Goal: Download file/media

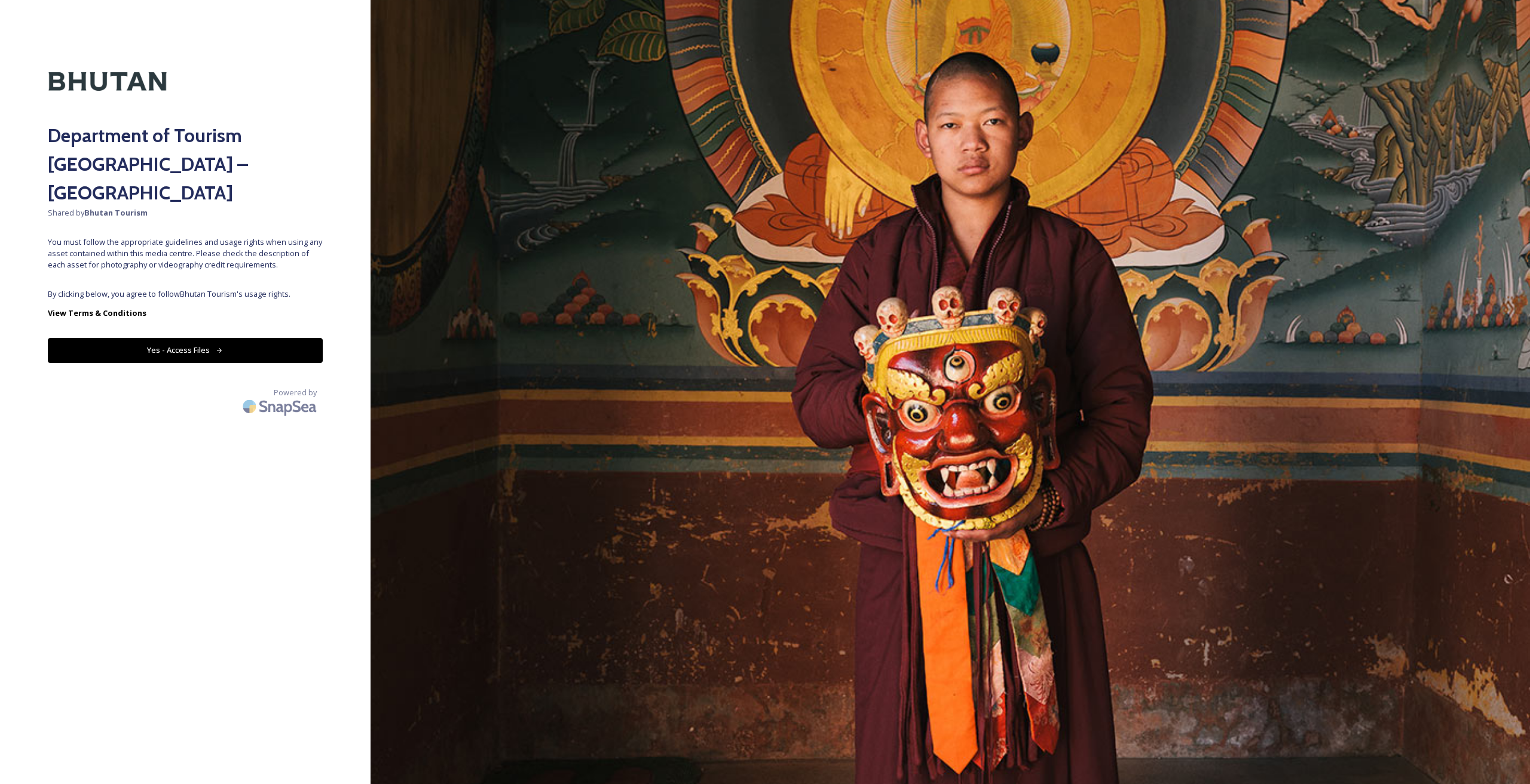
click at [175, 338] on button "Yes - Access Files" at bounding box center [185, 351] width 275 height 25
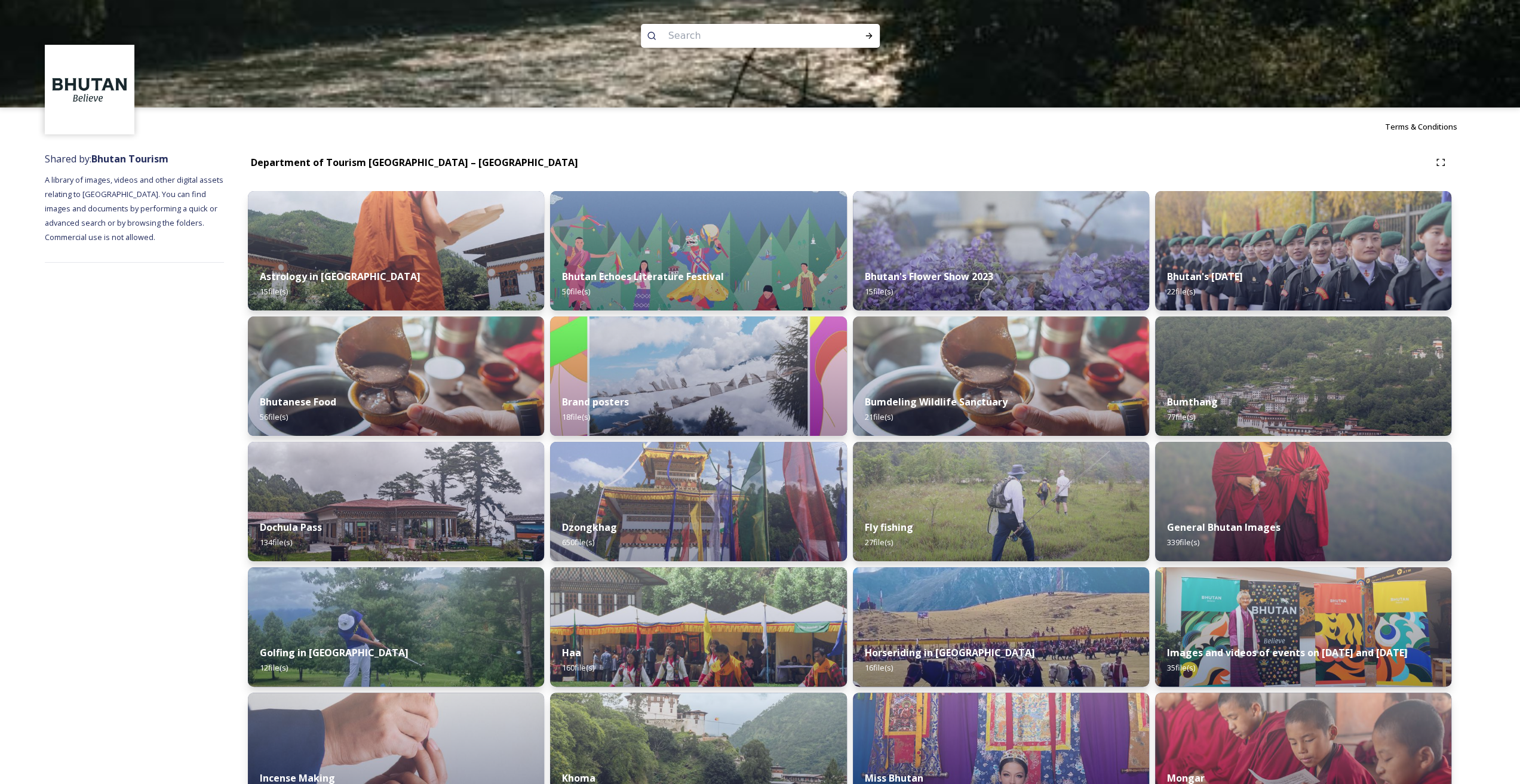
click at [777, 36] on input at bounding box center [744, 36] width 164 height 26
type input "khamsum"
click at [870, 35] on icon at bounding box center [869, 36] width 6 height 6
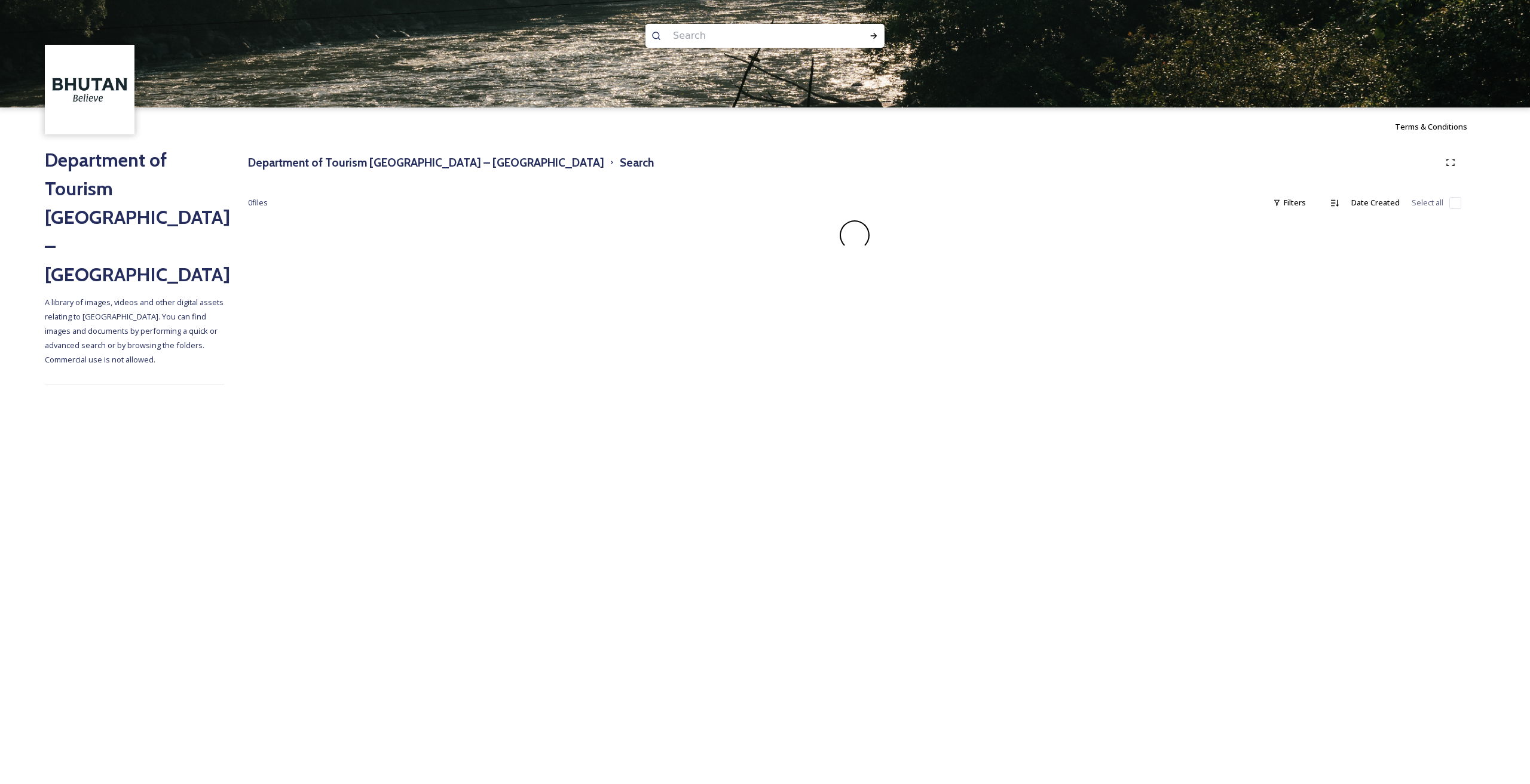
click at [686, 34] on input at bounding box center [749, 36] width 164 height 26
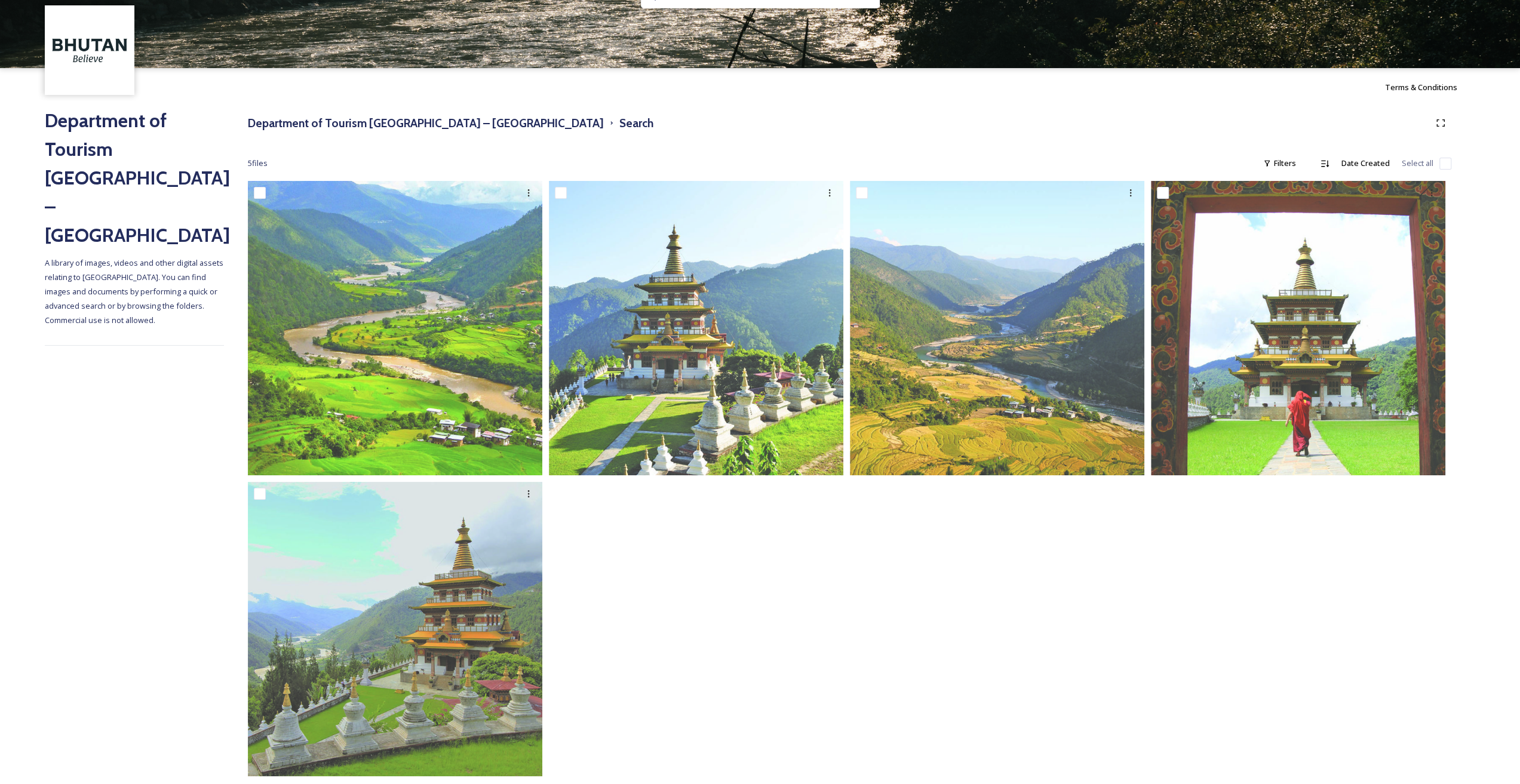
scroll to position [57, 0]
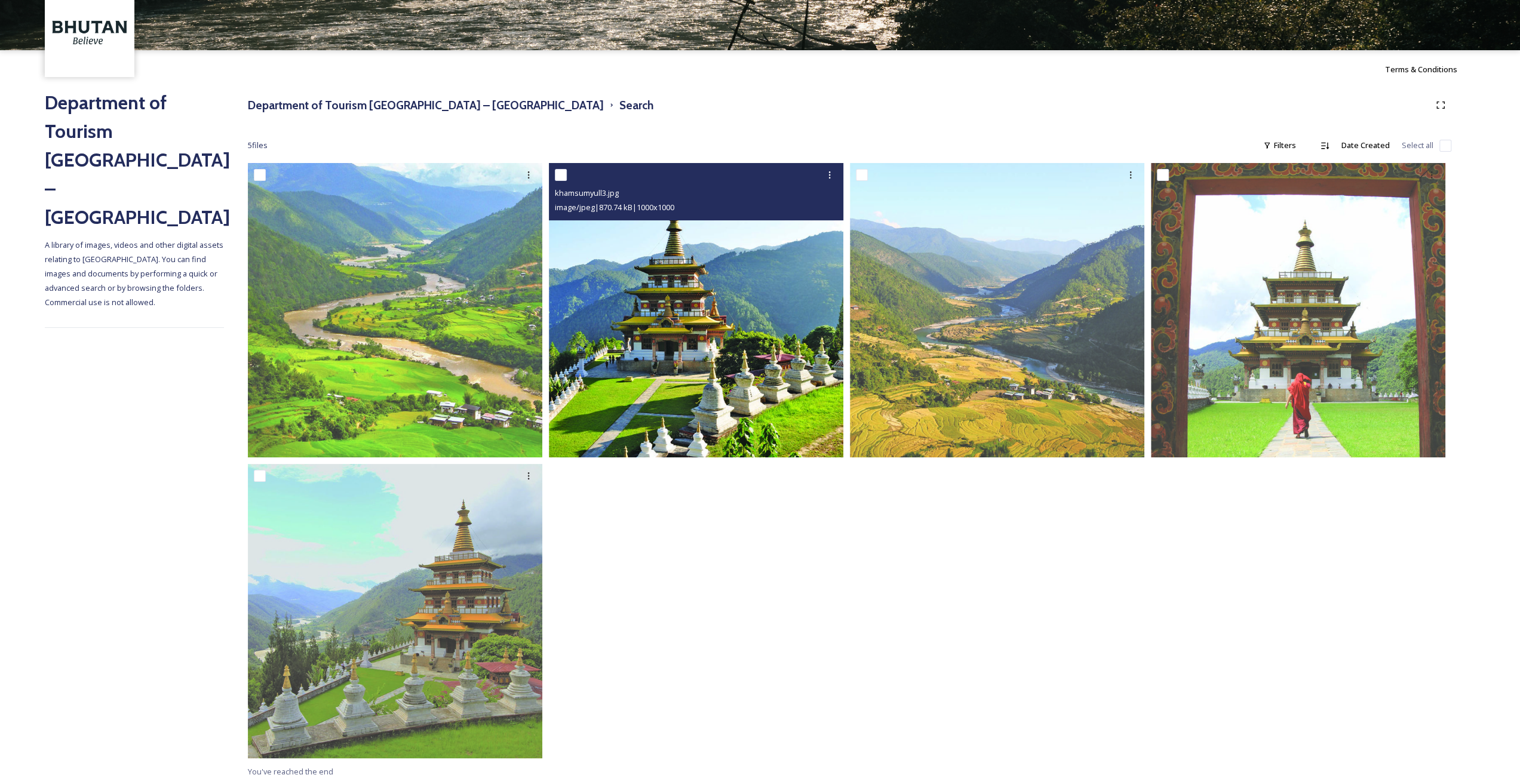
click at [673, 317] on img at bounding box center [696, 310] width 294 height 294
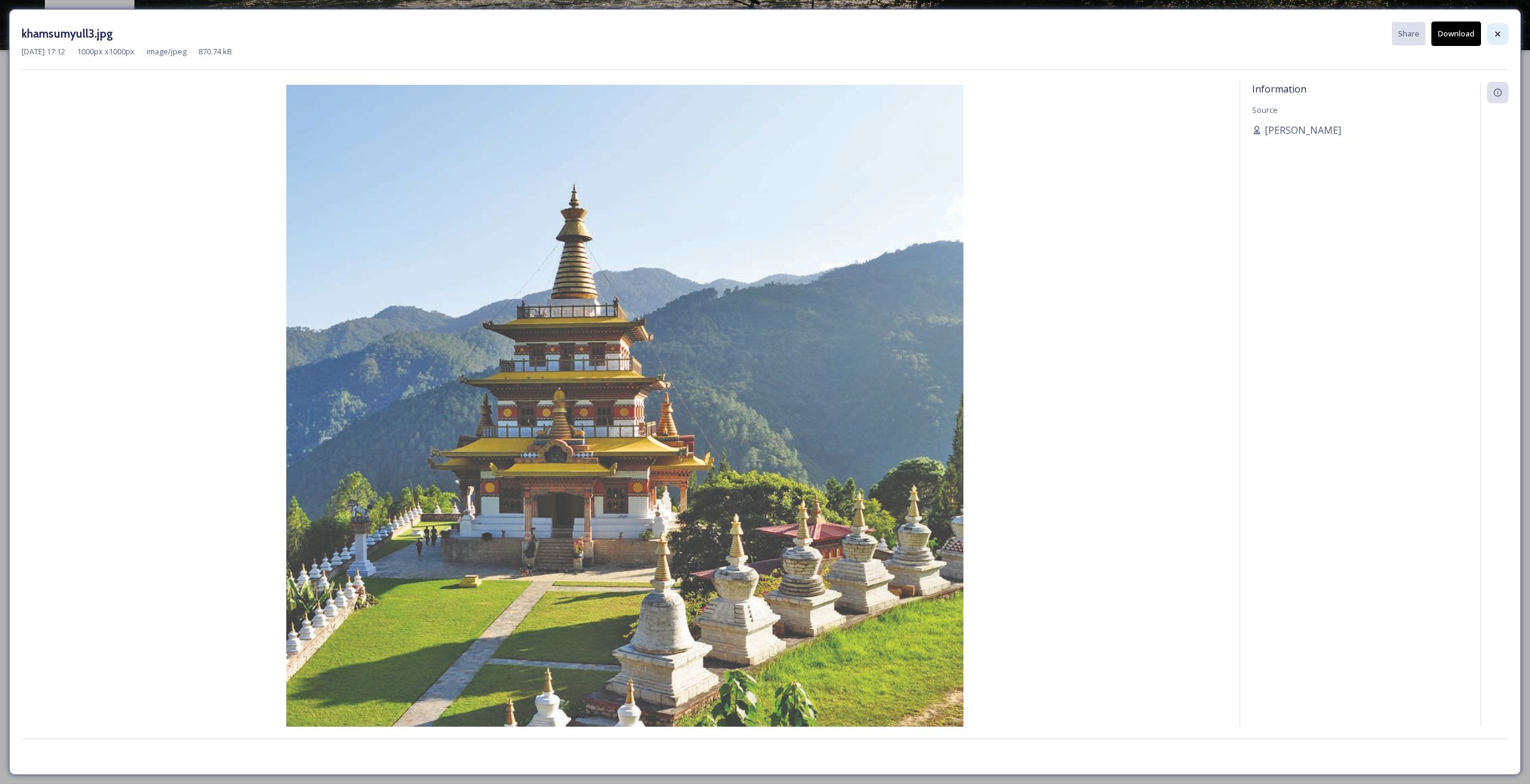
click at [1503, 29] on div at bounding box center [1498, 34] width 21 height 21
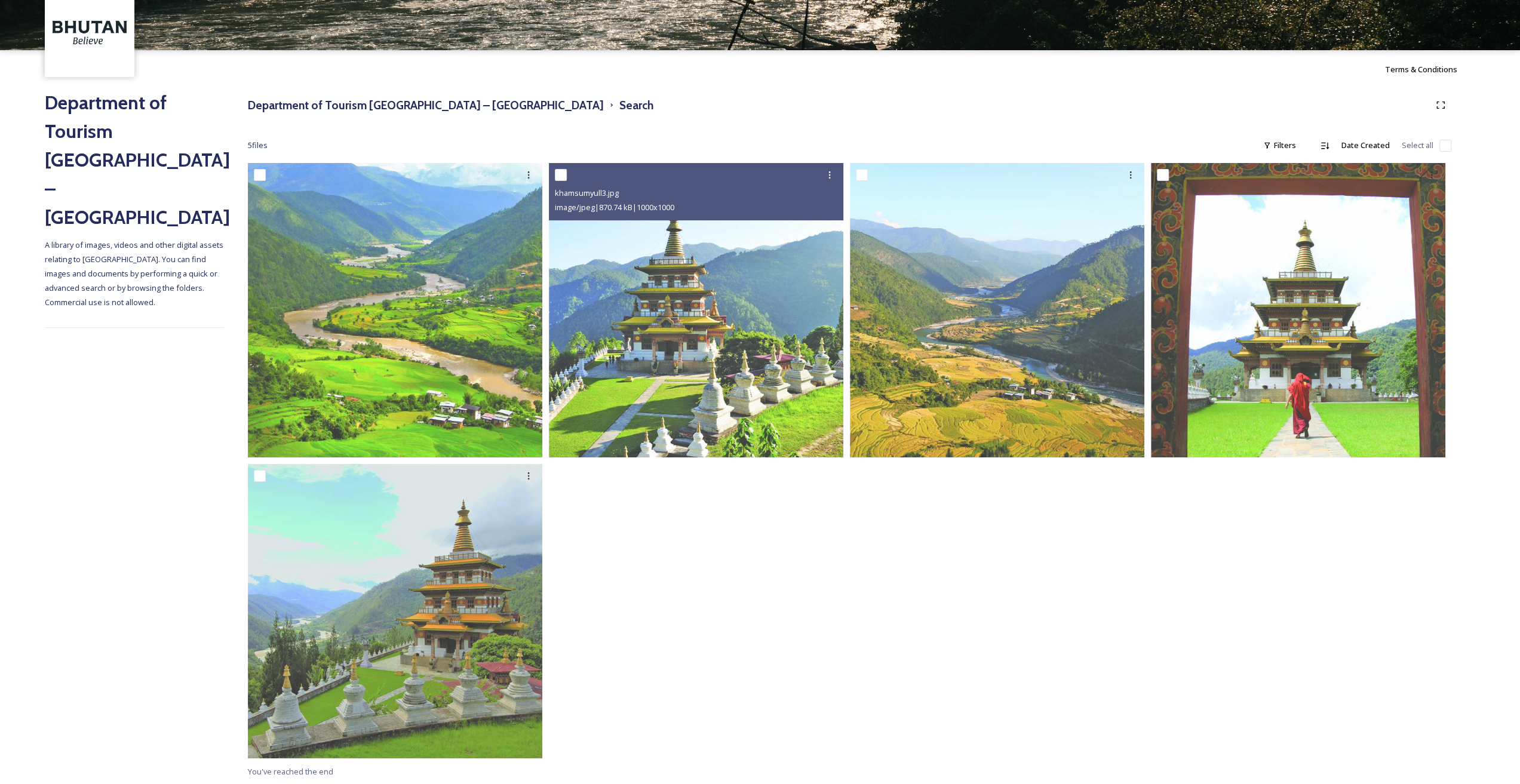
click at [1360, 561] on div at bounding box center [1301, 464] width 301 height 601
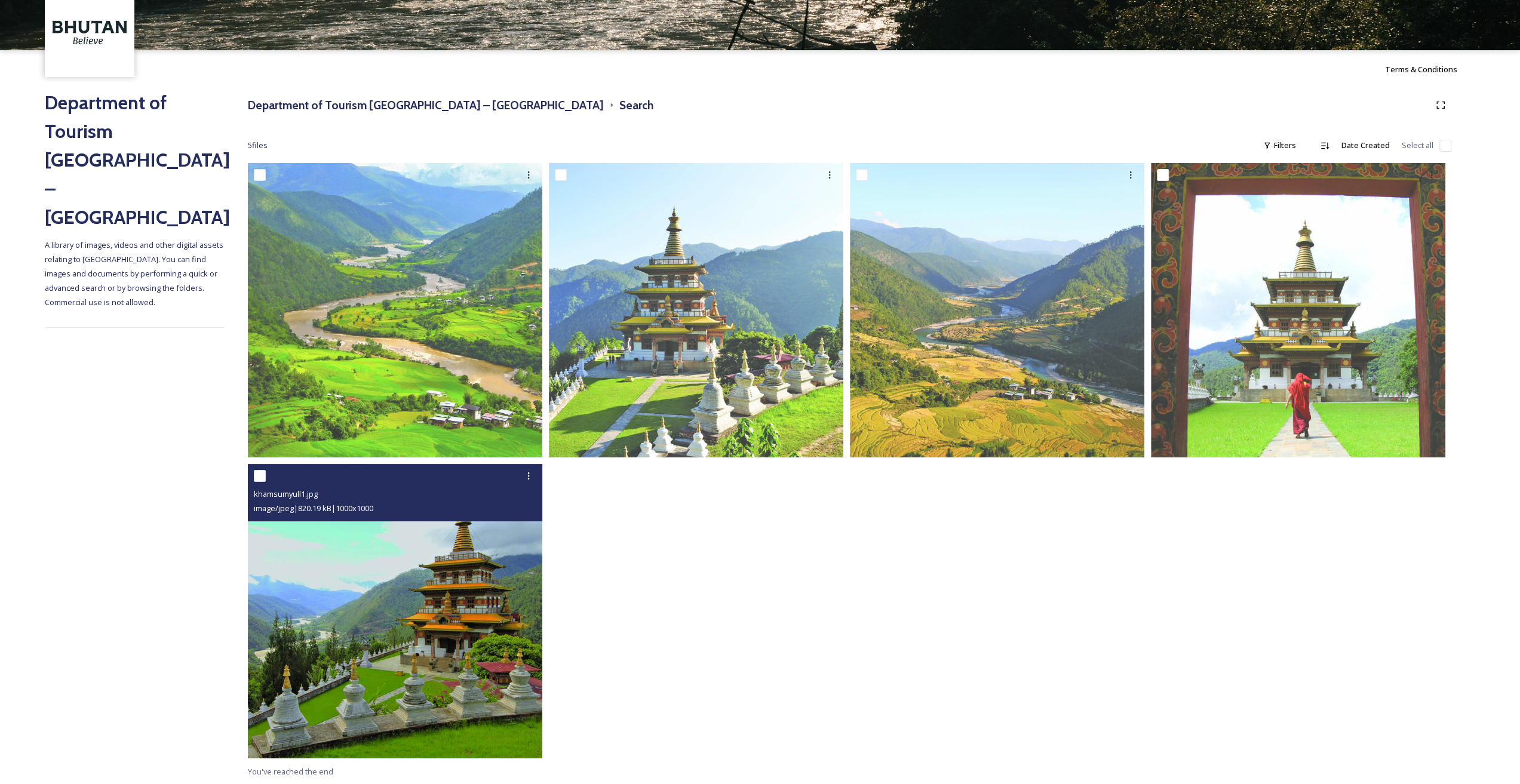
click at [289, 595] on img at bounding box center [395, 611] width 294 height 294
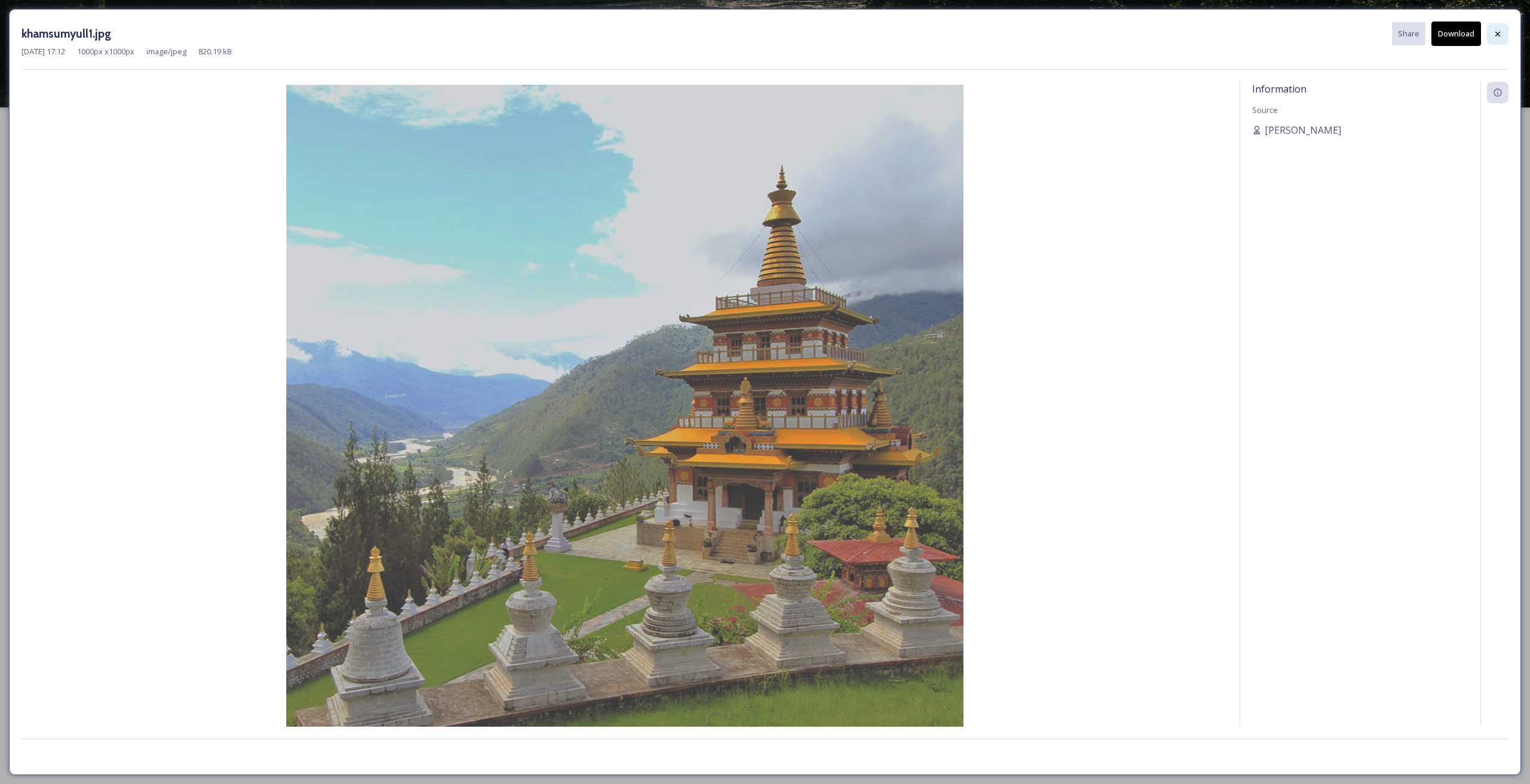
click at [1503, 28] on div at bounding box center [1498, 34] width 21 height 21
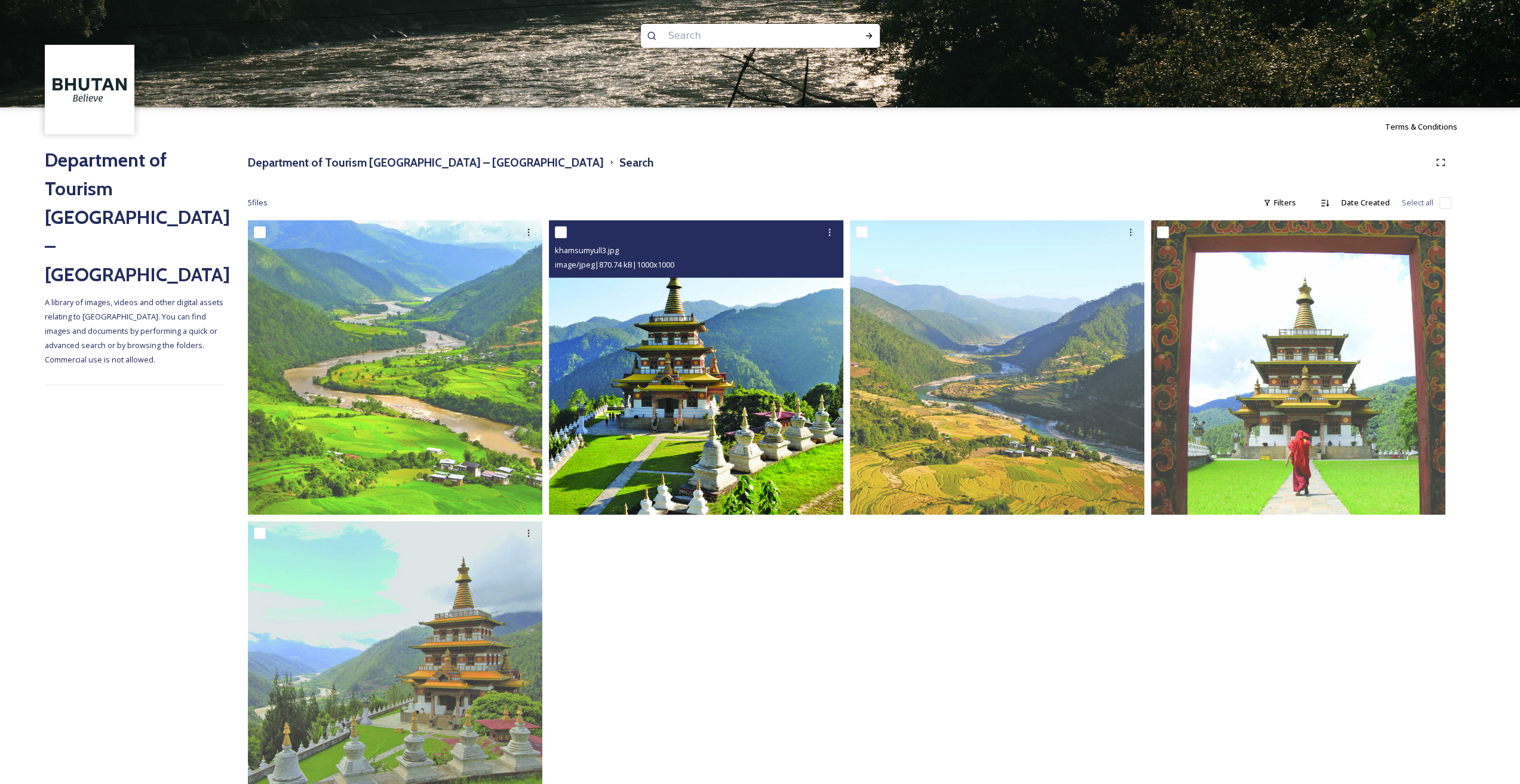
click at [728, 422] on img at bounding box center [696, 367] width 294 height 294
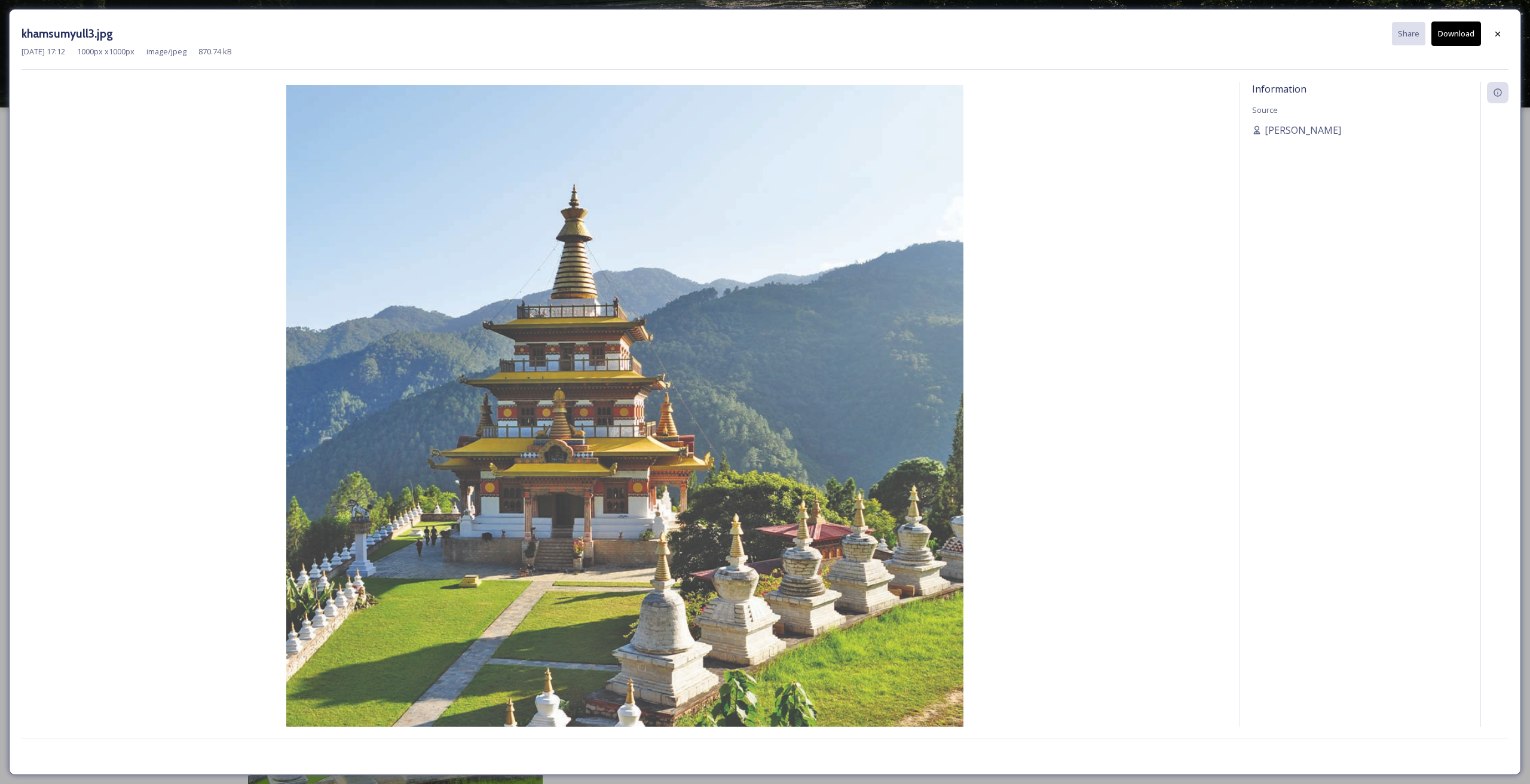
click at [649, 411] on img at bounding box center [625, 424] width 1206 height 677
